Goal: Transaction & Acquisition: Purchase product/service

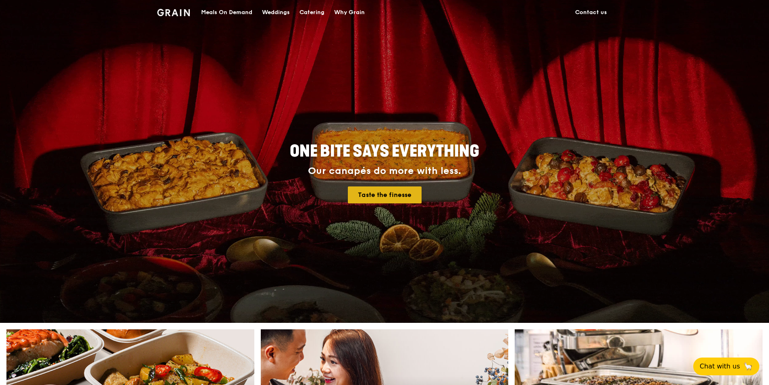
click at [397, 192] on link "Taste the finesse" at bounding box center [385, 194] width 74 height 17
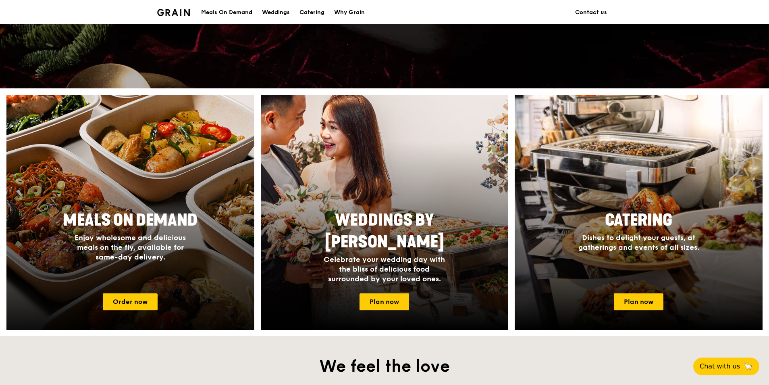
scroll to position [282, 0]
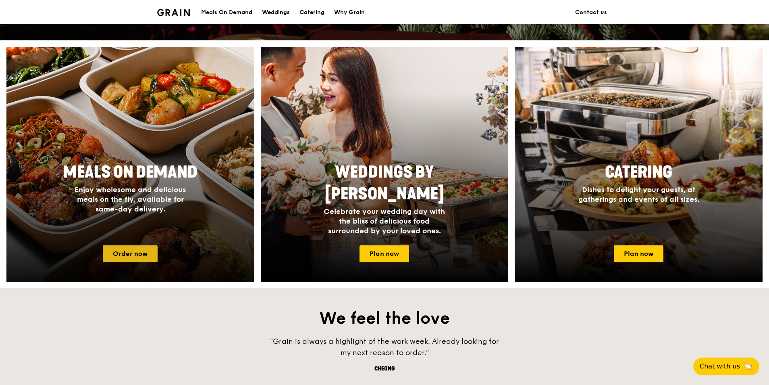
click at [134, 255] on link "Order now" at bounding box center [130, 253] width 55 height 17
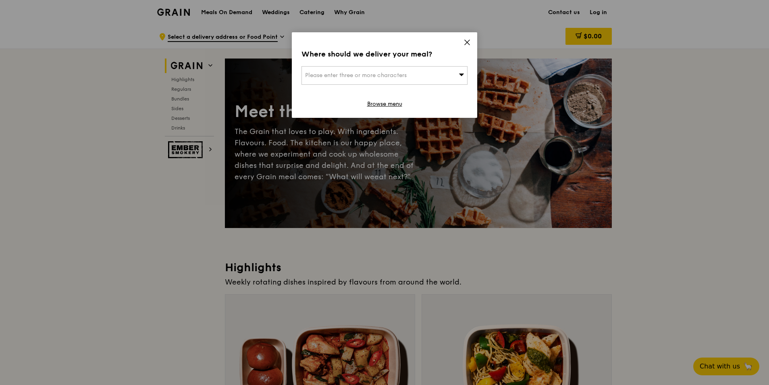
click at [386, 77] on div "Please enter three or more characters" at bounding box center [385, 75] width 166 height 19
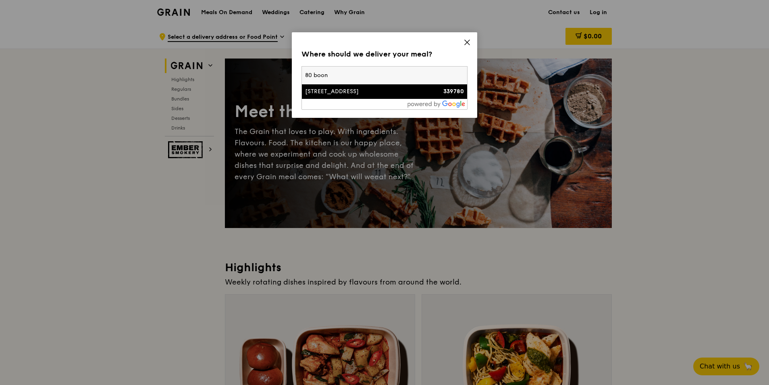
type input "80 boon"
click at [340, 94] on div "[STREET_ADDRESS]" at bounding box center [364, 92] width 119 height 8
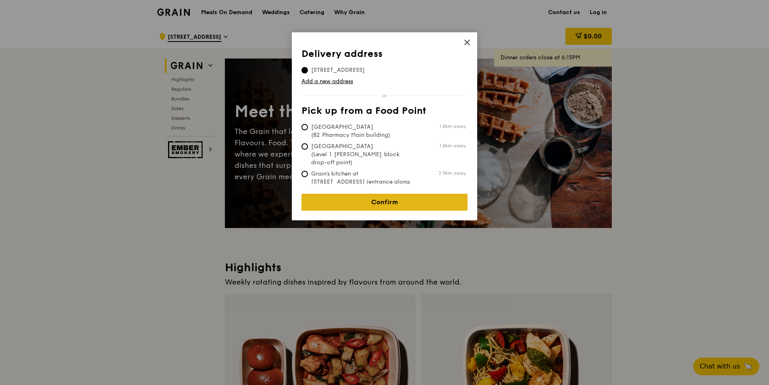
click at [391, 202] on link "Confirm" at bounding box center [385, 202] width 166 height 17
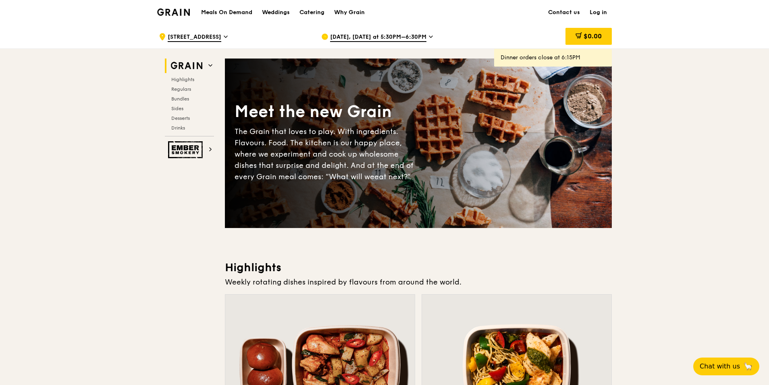
click at [421, 37] on span "[DATE], [DATE] at 5:30PM–6:30PM" at bounding box center [378, 37] width 96 height 9
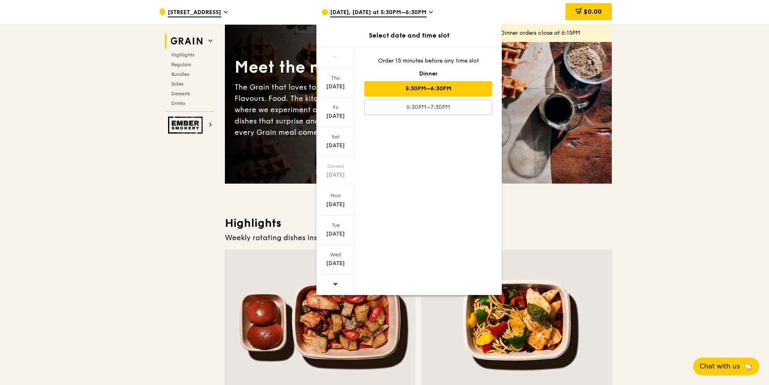
scroll to position [121, 0]
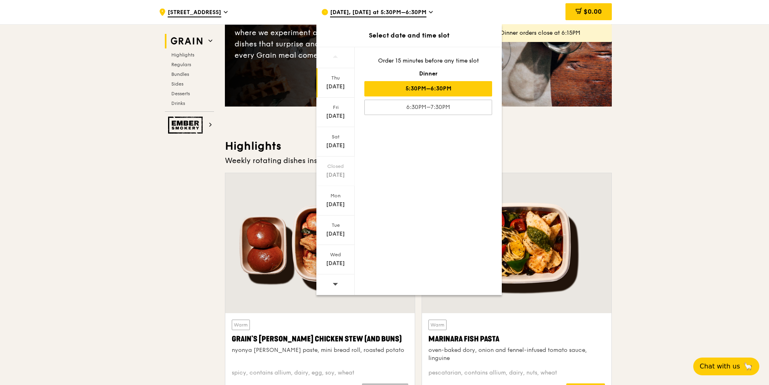
click at [330, 285] on div at bounding box center [336, 284] width 38 height 21
click at [338, 265] on div "[DATE]" at bounding box center [336, 263] width 36 height 8
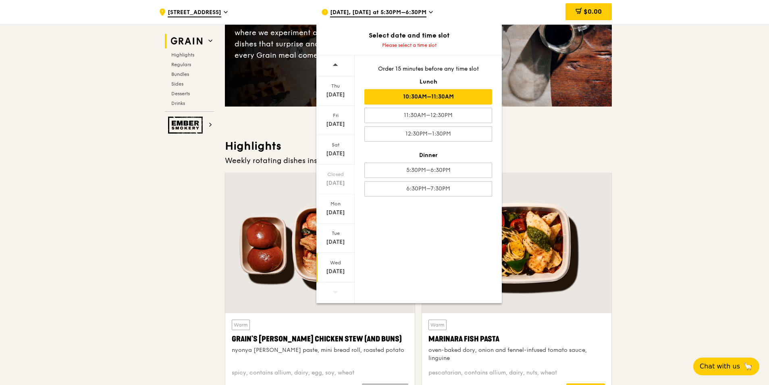
click at [446, 98] on div "10:30AM–11:30AM" at bounding box center [429, 96] width 128 height 15
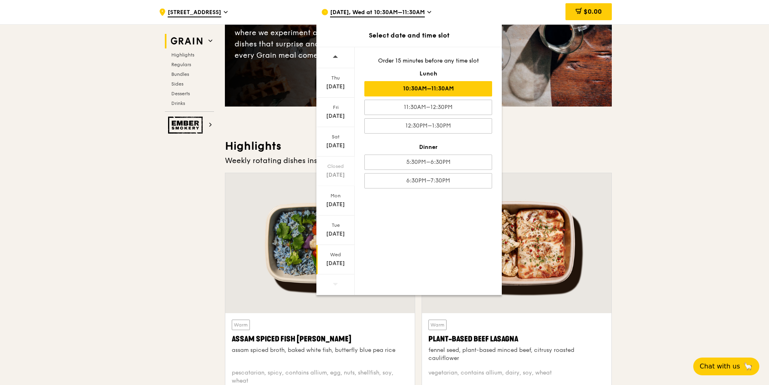
click at [424, 88] on div "10:30AM–11:30AM" at bounding box center [429, 88] width 128 height 15
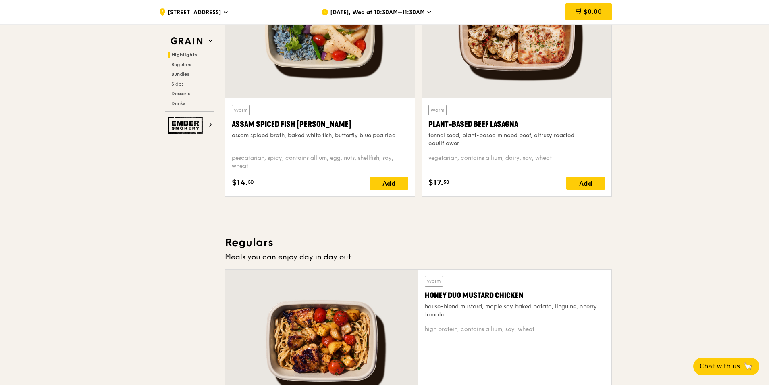
scroll to position [363, 0]
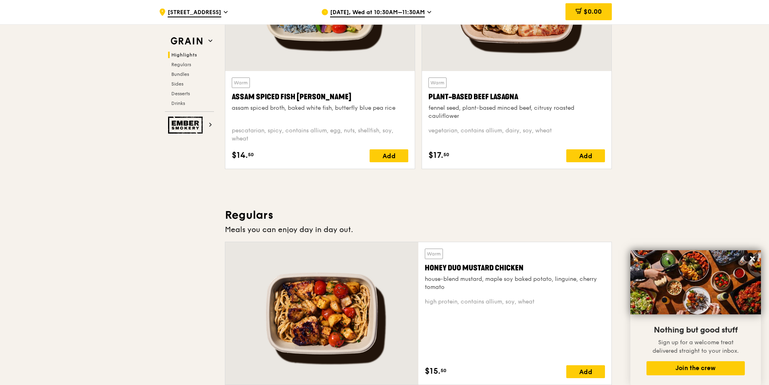
click at [506, 280] on div "house-blend mustard, maple soy baked potato, linguine, cherry tomato" at bounding box center [515, 283] width 180 height 16
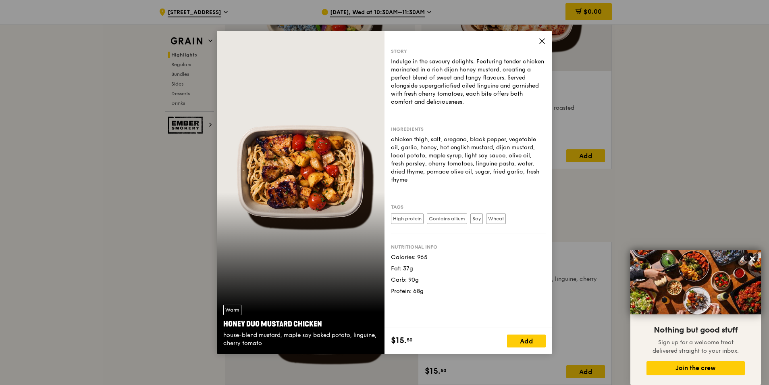
click at [545, 40] on icon at bounding box center [542, 41] width 7 height 7
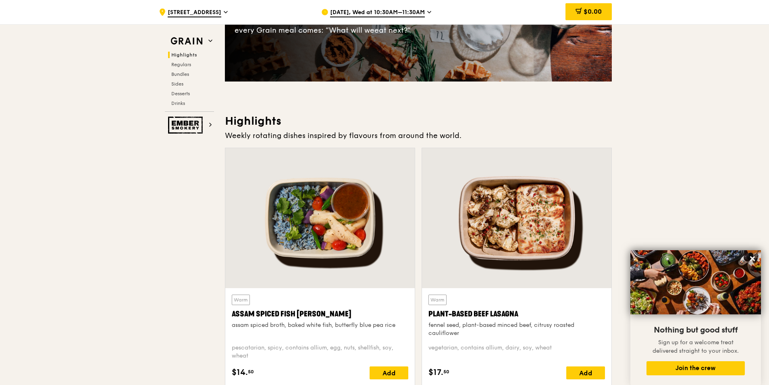
scroll to position [242, 0]
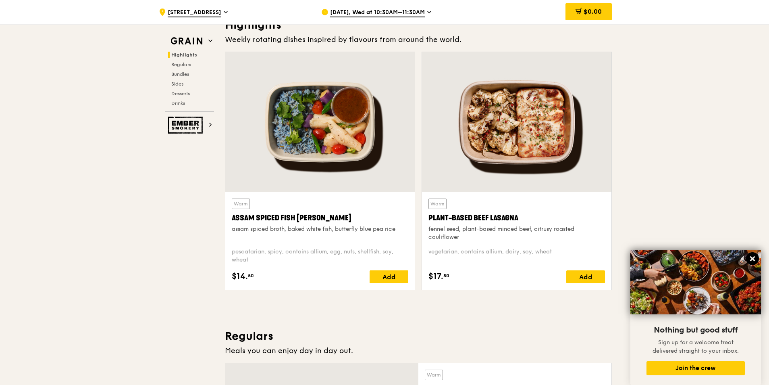
click at [752, 258] on icon at bounding box center [752, 258] width 5 height 5
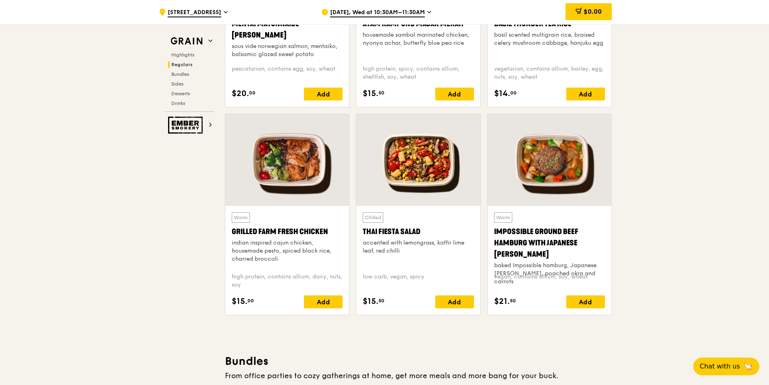
scroll to position [847, 0]
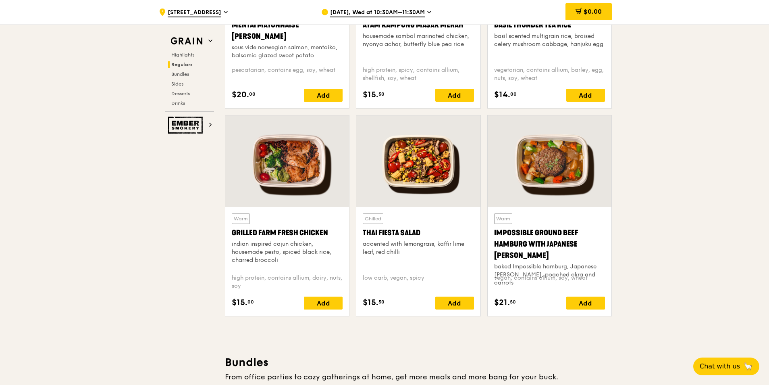
click at [268, 242] on div "indian inspired cajun chicken, housemade pesto, spiced black rice, charred broc…" at bounding box center [287, 252] width 111 height 24
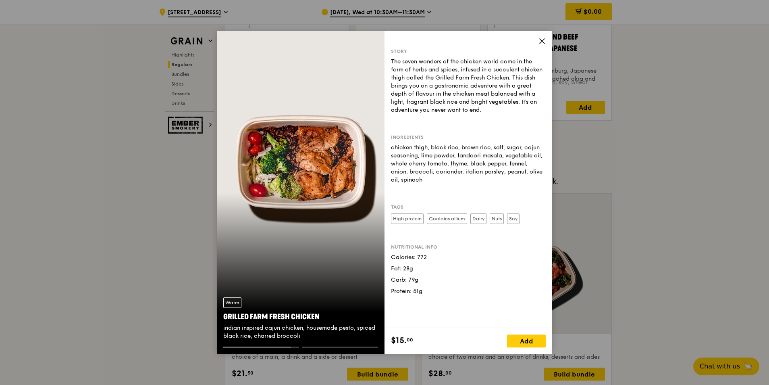
scroll to position [1042, 0]
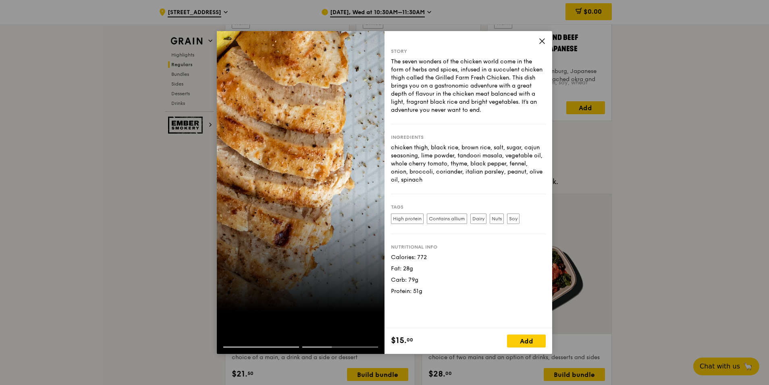
click at [541, 38] on icon at bounding box center [542, 41] width 7 height 7
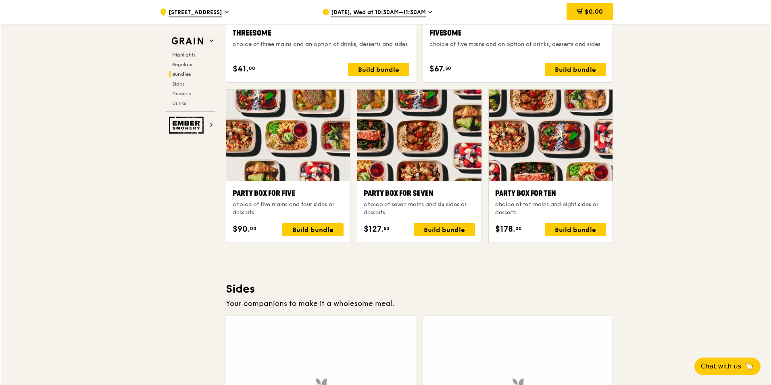
scroll to position [1566, 0]
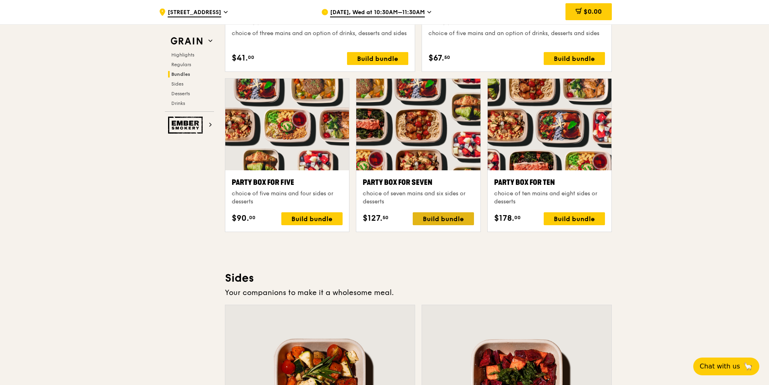
click at [440, 221] on div "Build bundle" at bounding box center [443, 218] width 61 height 13
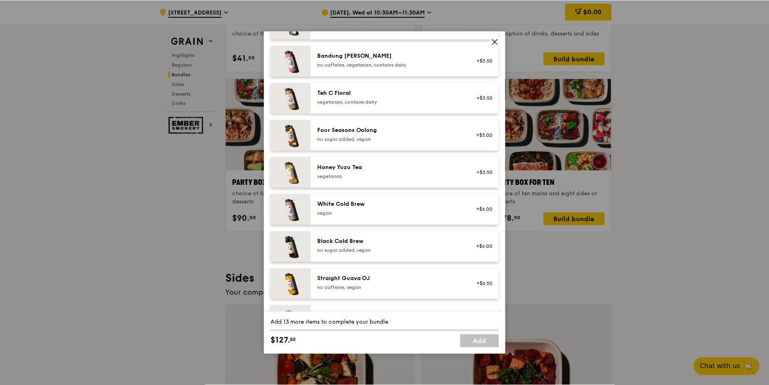
scroll to position [923, 0]
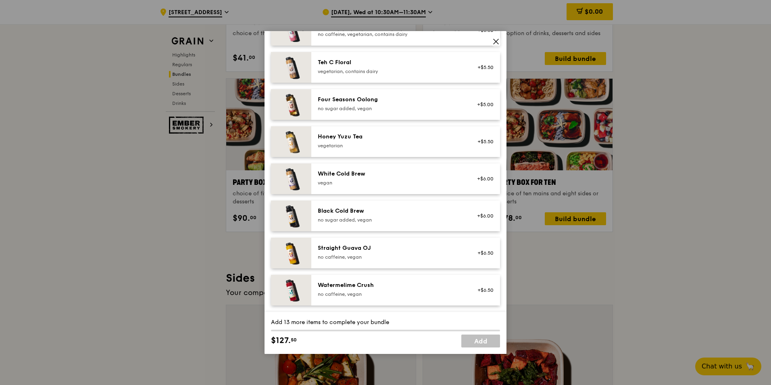
click at [495, 42] on icon at bounding box center [495, 41] width 7 height 7
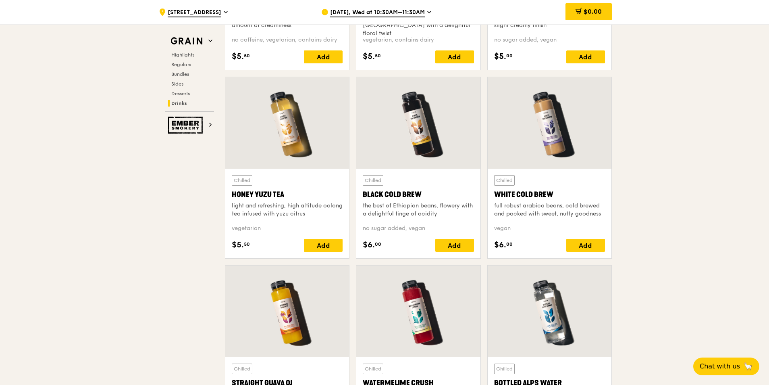
scroll to position [2937, 0]
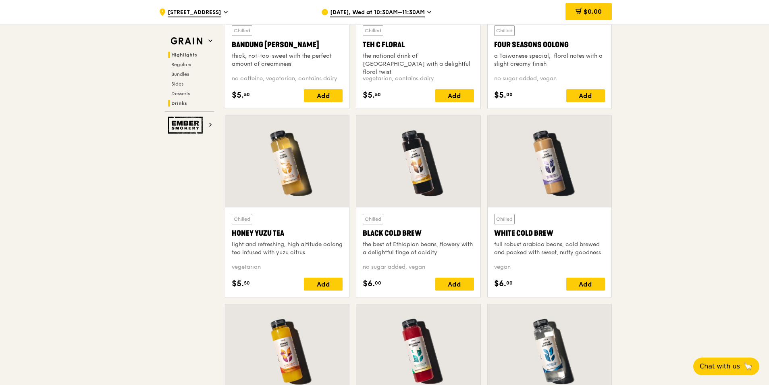
click at [189, 52] on span "Highlights" at bounding box center [184, 55] width 26 height 6
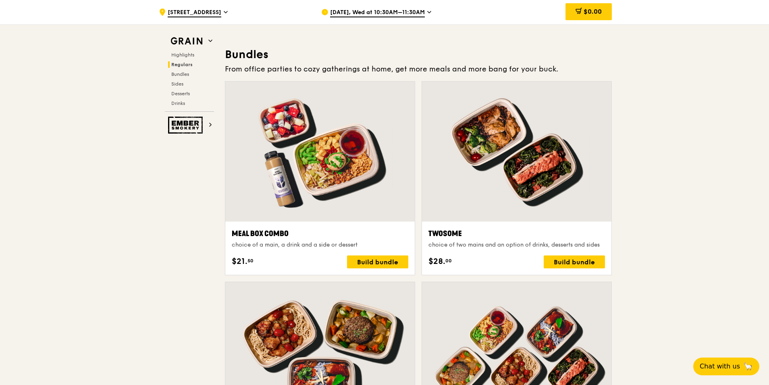
scroll to position [1155, 0]
click at [565, 261] on div "Build bundle" at bounding box center [574, 261] width 61 height 13
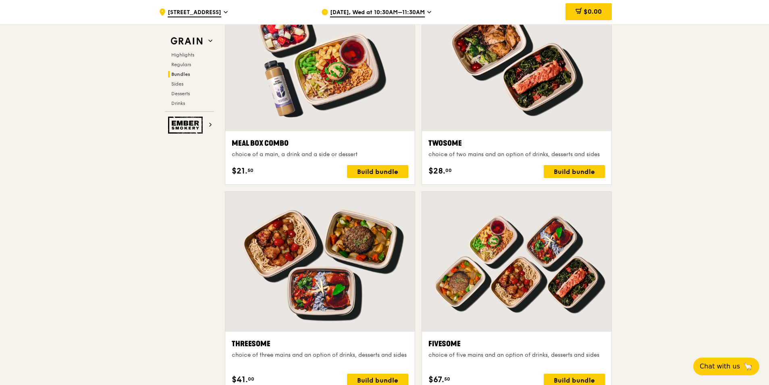
scroll to position [1316, 0]
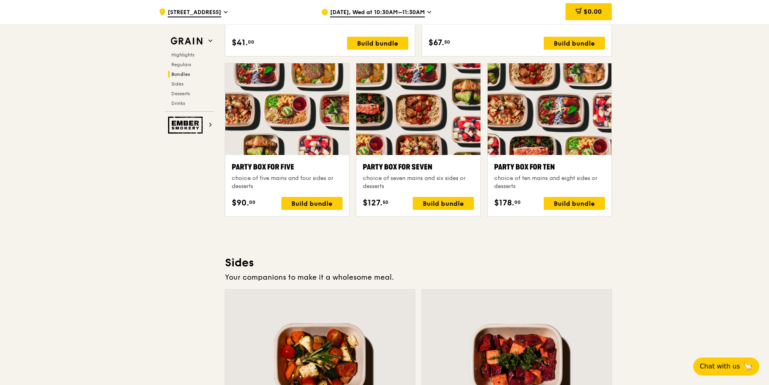
scroll to position [1639, 0]
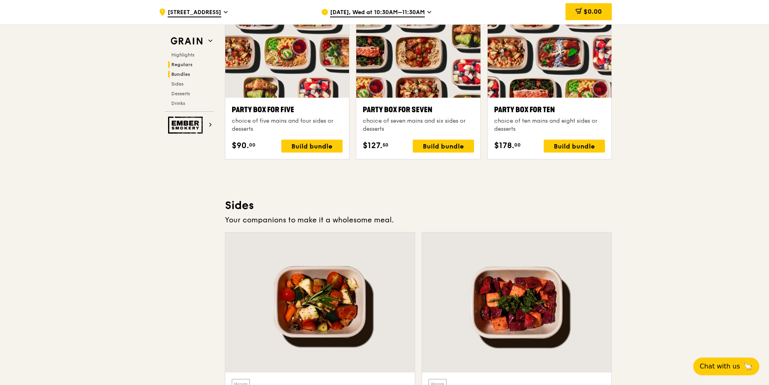
click at [184, 65] on span "Regulars" at bounding box center [181, 65] width 21 height 6
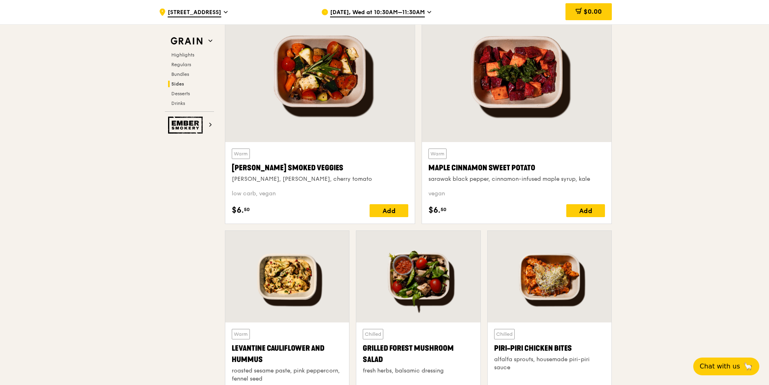
scroll to position [1909, 0]
